Goal: Check status: Check status

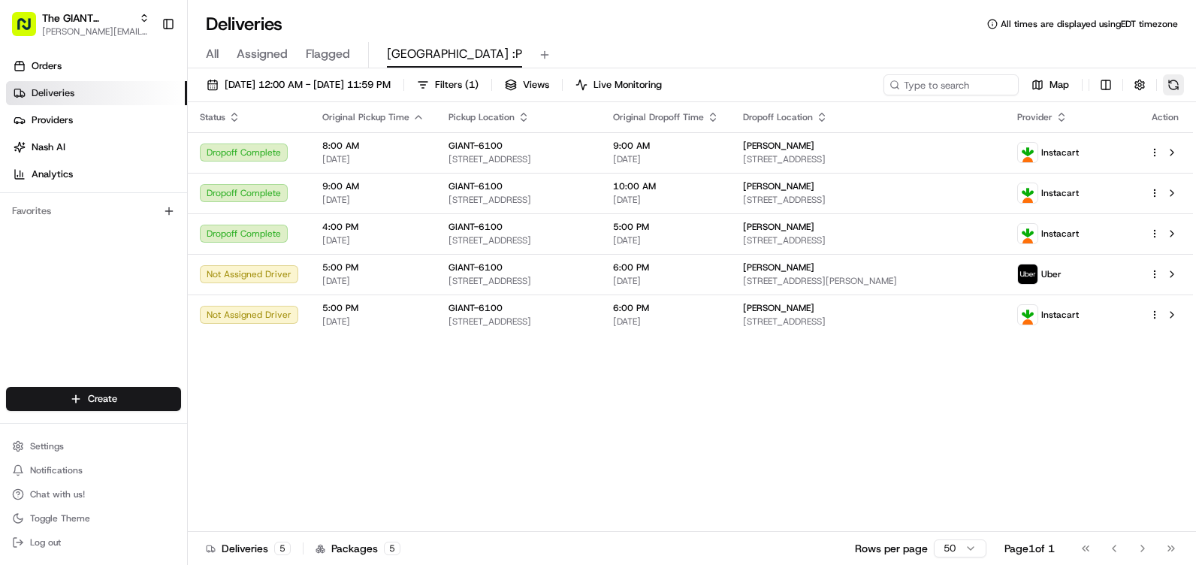
click at [1178, 86] on button at bounding box center [1173, 84] width 21 height 21
click at [1166, 86] on button at bounding box center [1173, 84] width 21 height 21
click at [1189, 84] on div "08/23/2025 12:00 AM - 08/23/2025 11:59 PM Filters ( 1 ) Views Live Monitoring M…" at bounding box center [692, 88] width 1009 height 28
click at [1183, 84] on button at bounding box center [1173, 84] width 21 height 21
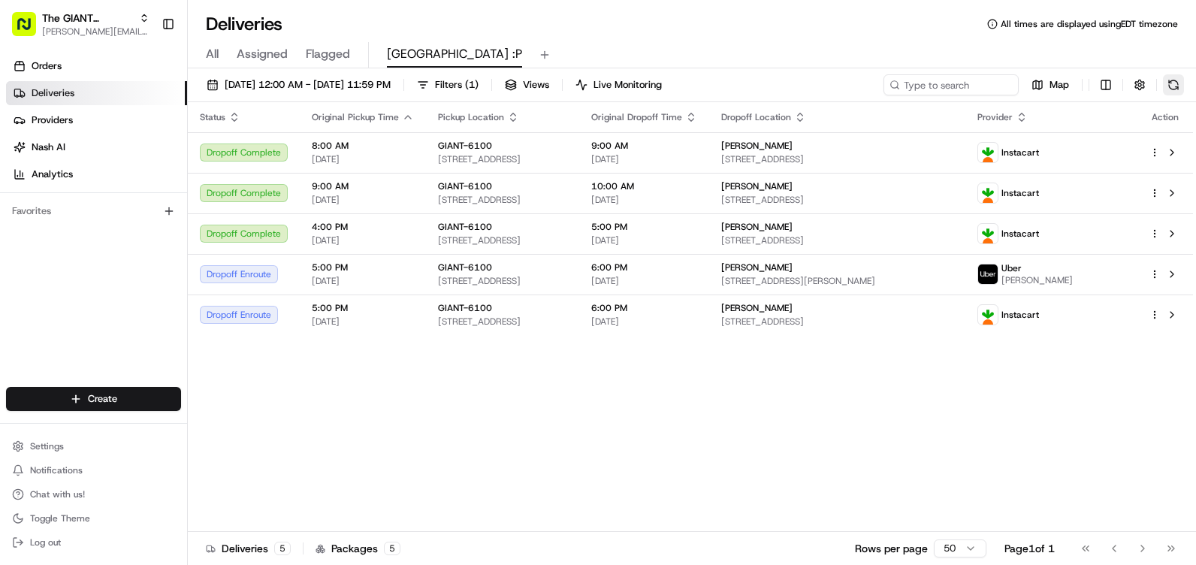
click at [1172, 82] on button at bounding box center [1173, 84] width 21 height 21
click at [1170, 84] on button at bounding box center [1173, 84] width 21 height 21
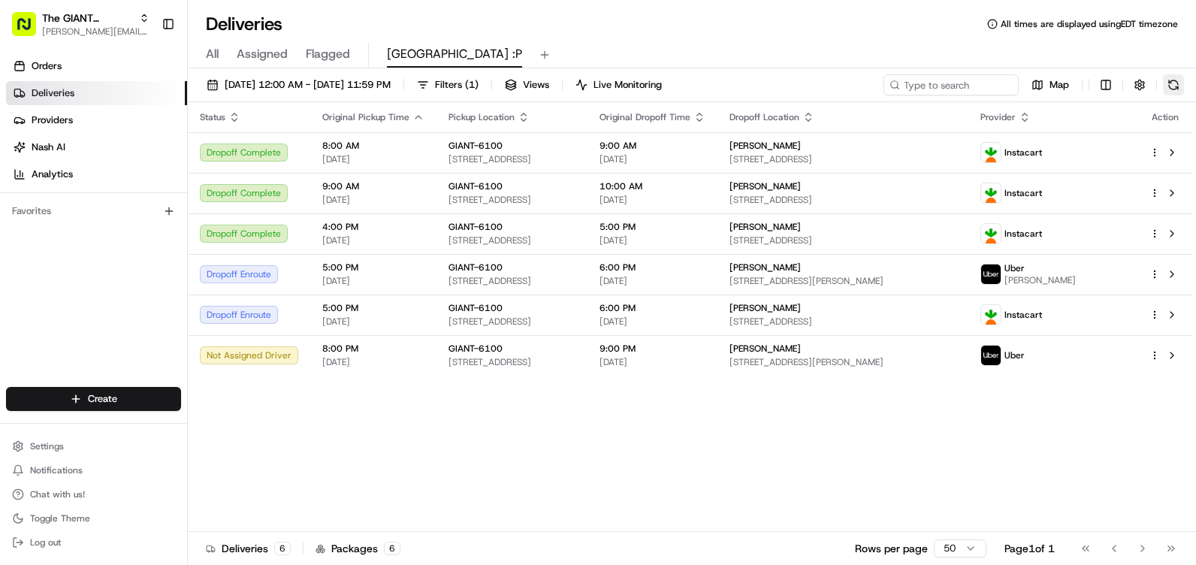
click at [1180, 81] on button at bounding box center [1173, 84] width 21 height 21
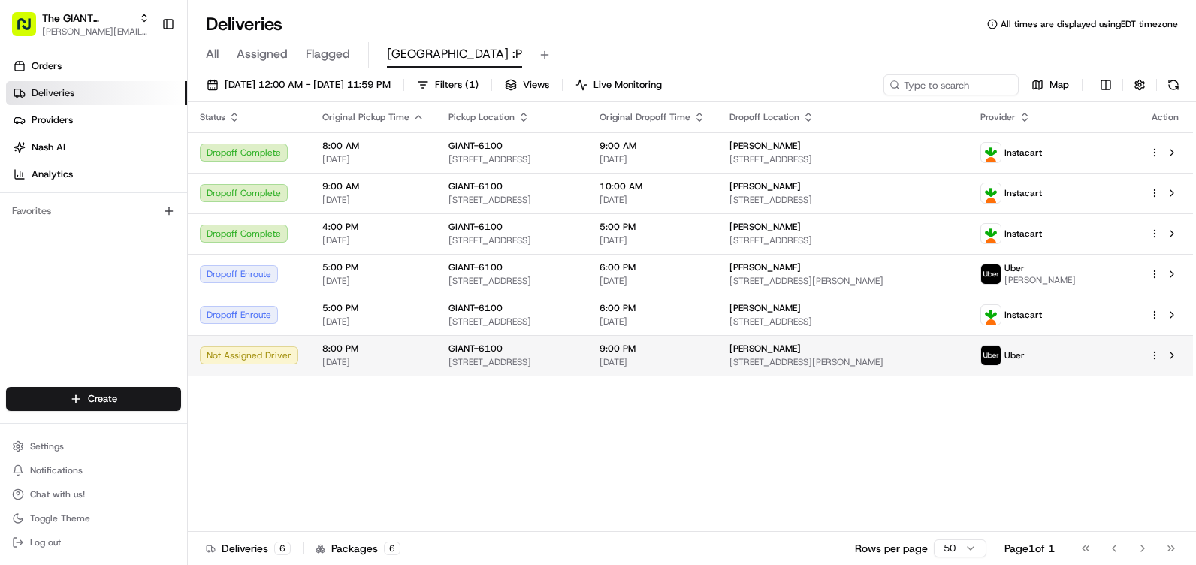
click at [224, 352] on div "Not Assigned Driver" at bounding box center [249, 355] width 98 height 18
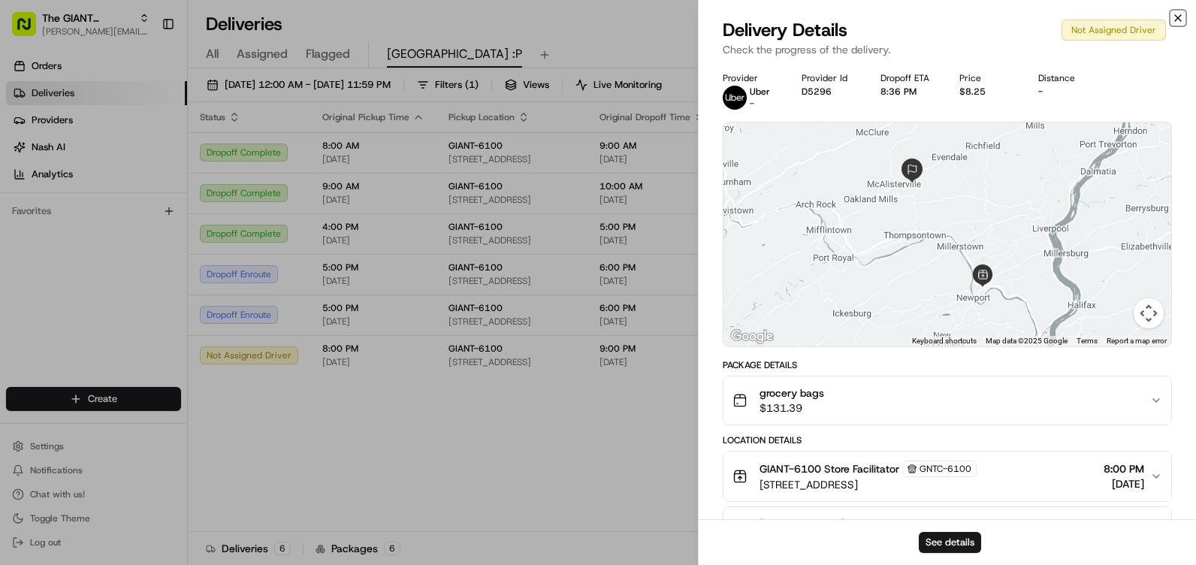
click at [1184, 15] on icon "button" at bounding box center [1178, 18] width 12 height 12
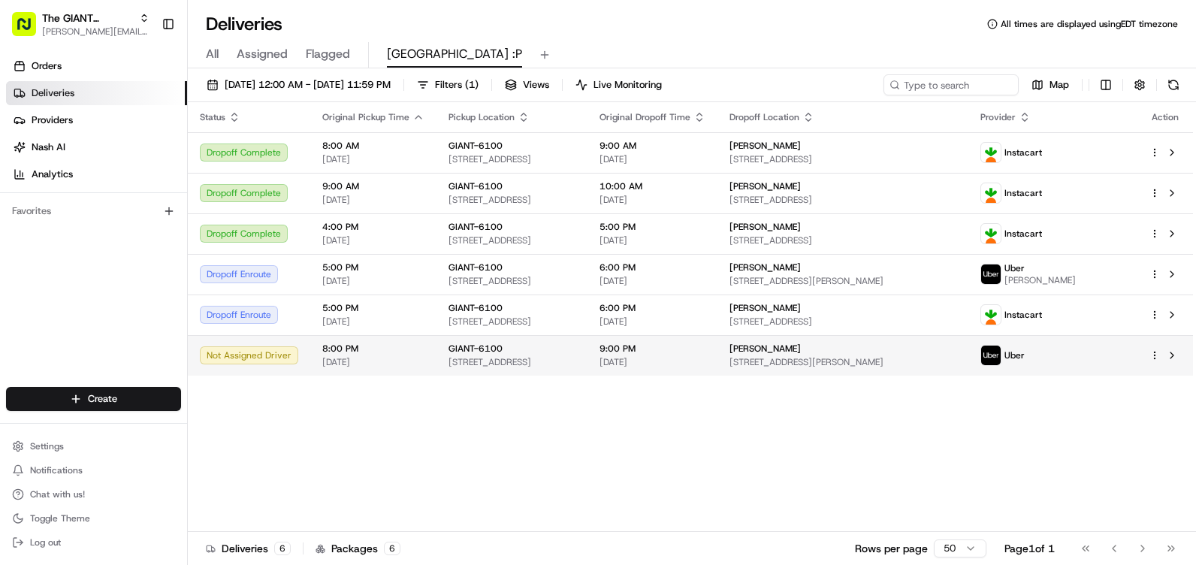
click at [935, 346] on div "Stacy Murphy" at bounding box center [844, 349] width 228 height 12
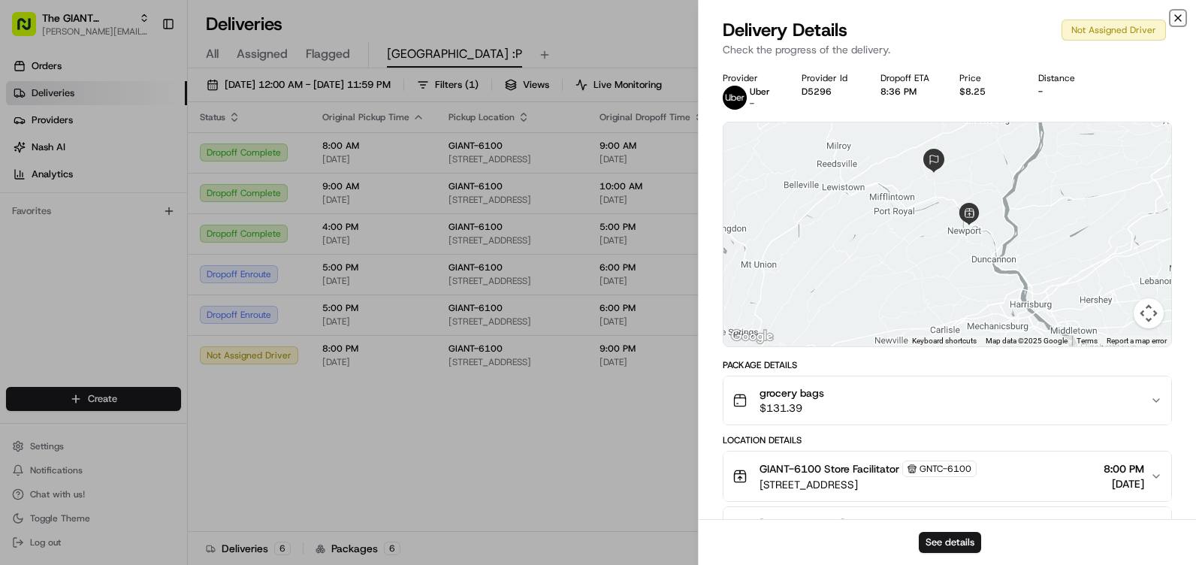
click at [1181, 15] on icon "button" at bounding box center [1178, 18] width 12 height 12
